Goal: Information Seeking & Learning: Find specific fact

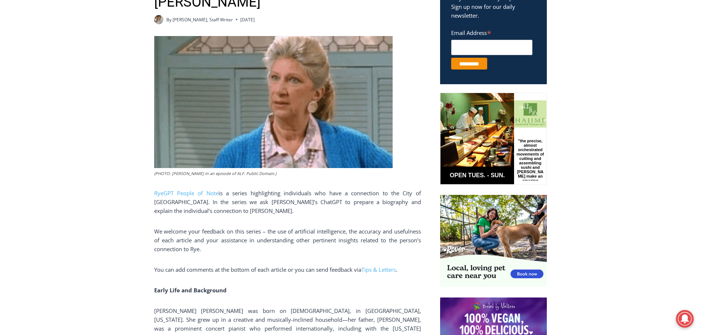
scroll to position [294, 0]
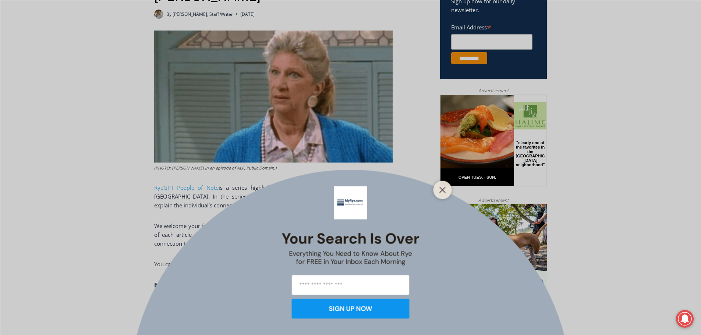
click at [447, 195] on div at bounding box center [442, 190] width 18 height 18
click at [443, 192] on icon "Close" at bounding box center [442, 190] width 7 height 7
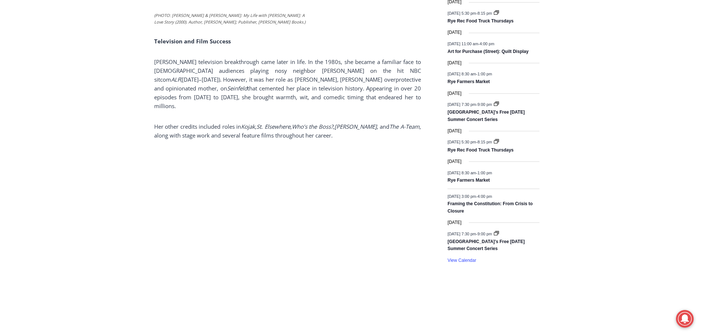
scroll to position [1251, 0]
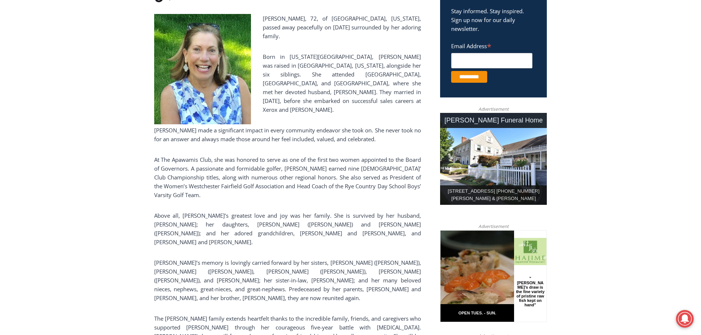
scroll to position [294, 0]
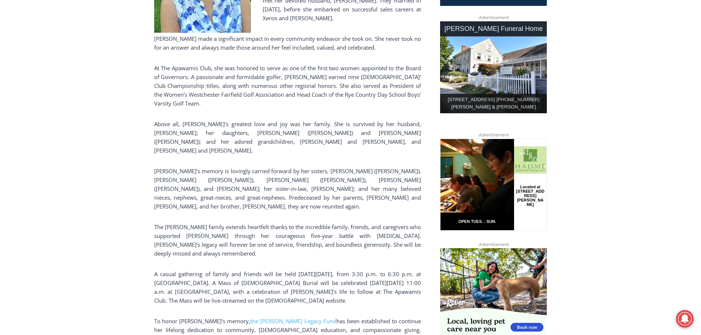
scroll to position [442, 0]
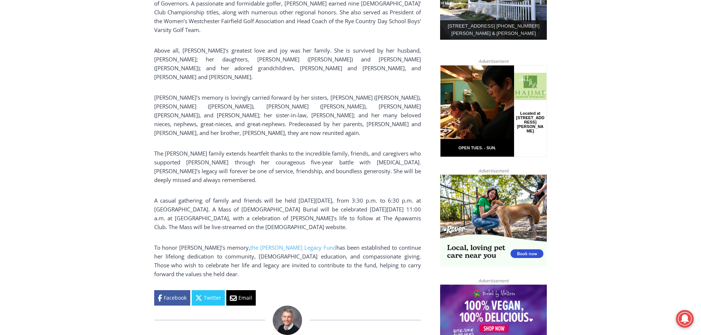
drag, startPoint x: 120, startPoint y: 174, endPoint x: 107, endPoint y: 177, distance: 12.8
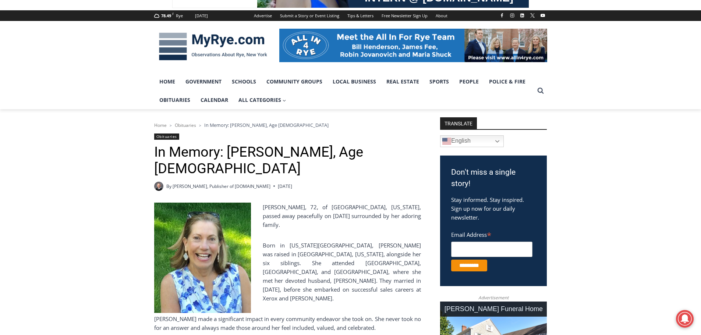
scroll to position [0, 0]
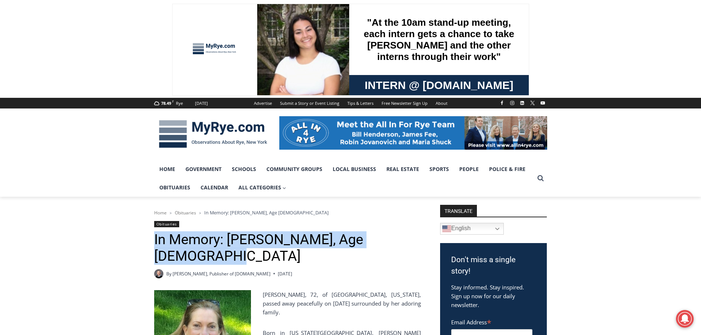
drag, startPoint x: 160, startPoint y: 240, endPoint x: 194, endPoint y: 251, distance: 36.4
copy h1 "In Memory: Maryanne Bardwil Lynch, Age 72"
